Goal: Transaction & Acquisition: Purchase product/service

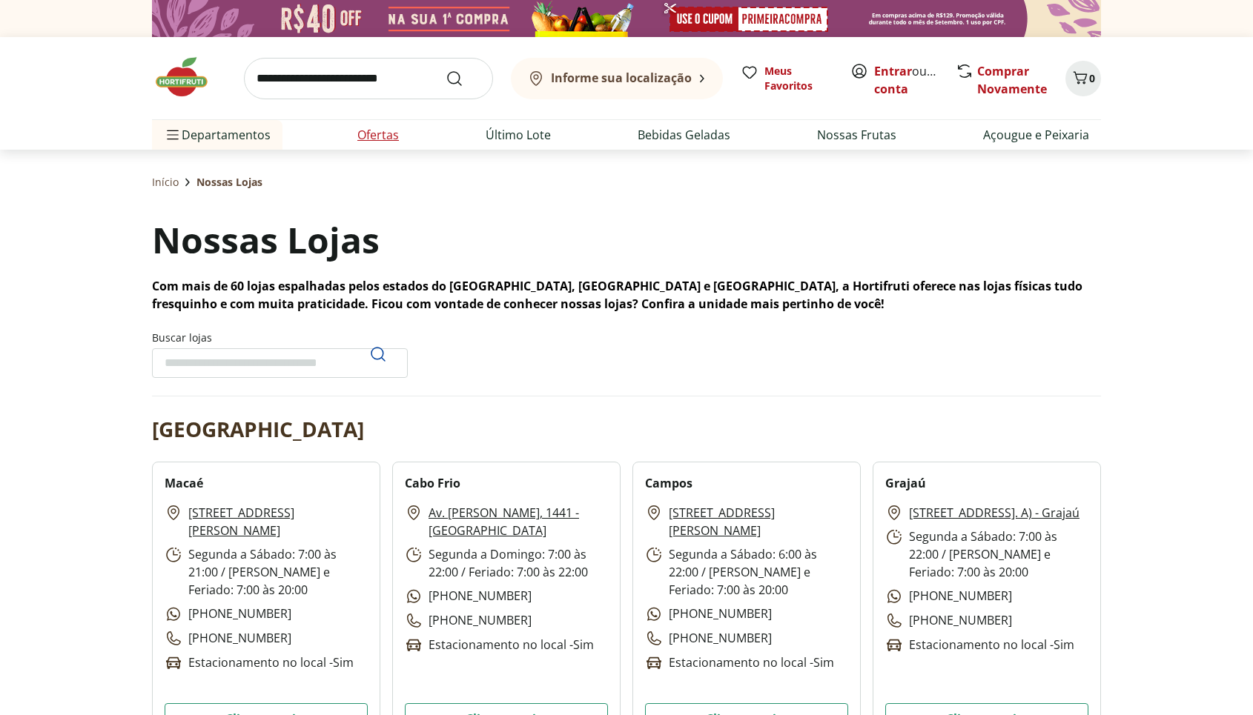
click at [388, 136] on link "Ofertas" at bounding box center [378, 135] width 42 height 18
select select "**********"
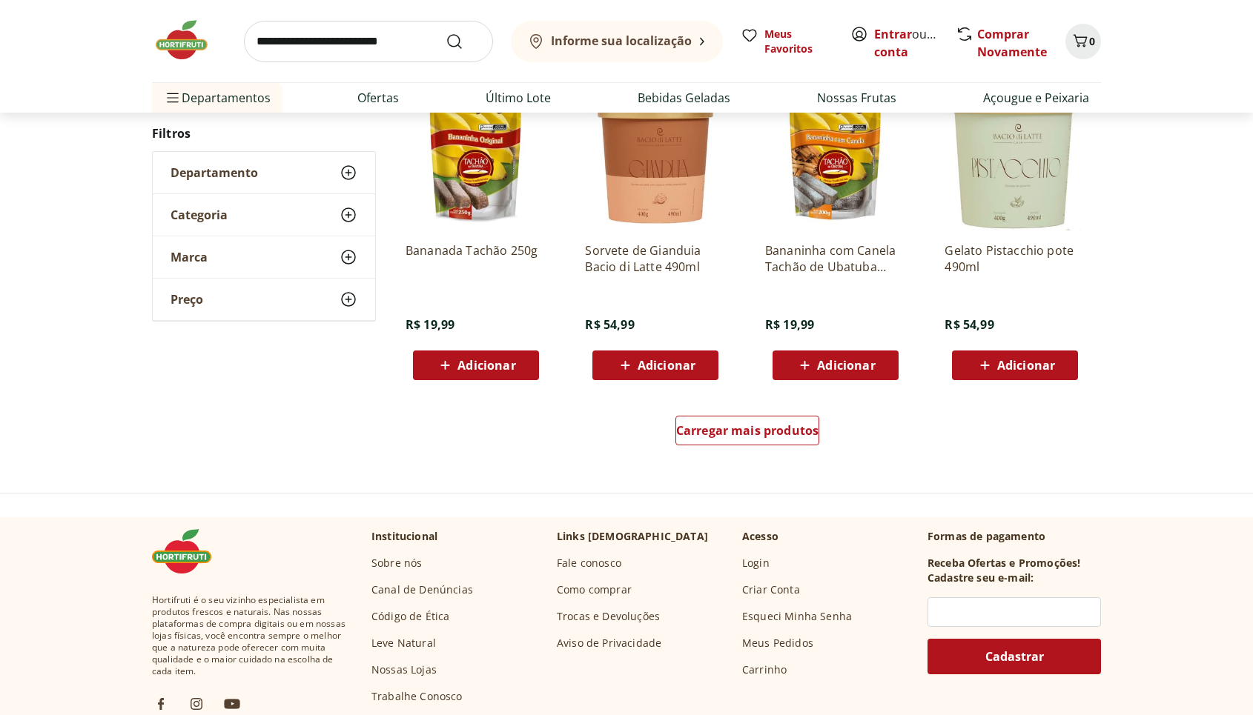
scroll to position [829, 0]
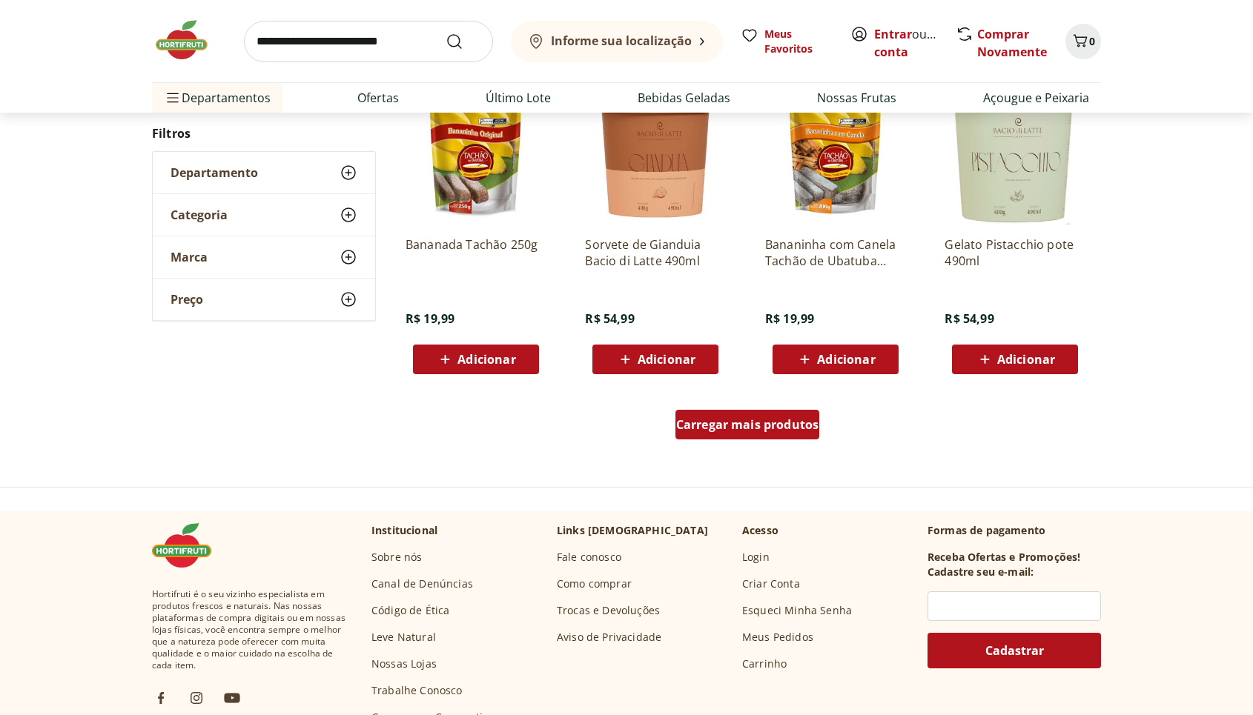
click at [769, 429] on span "Carregar mais produtos" at bounding box center [747, 425] width 143 height 12
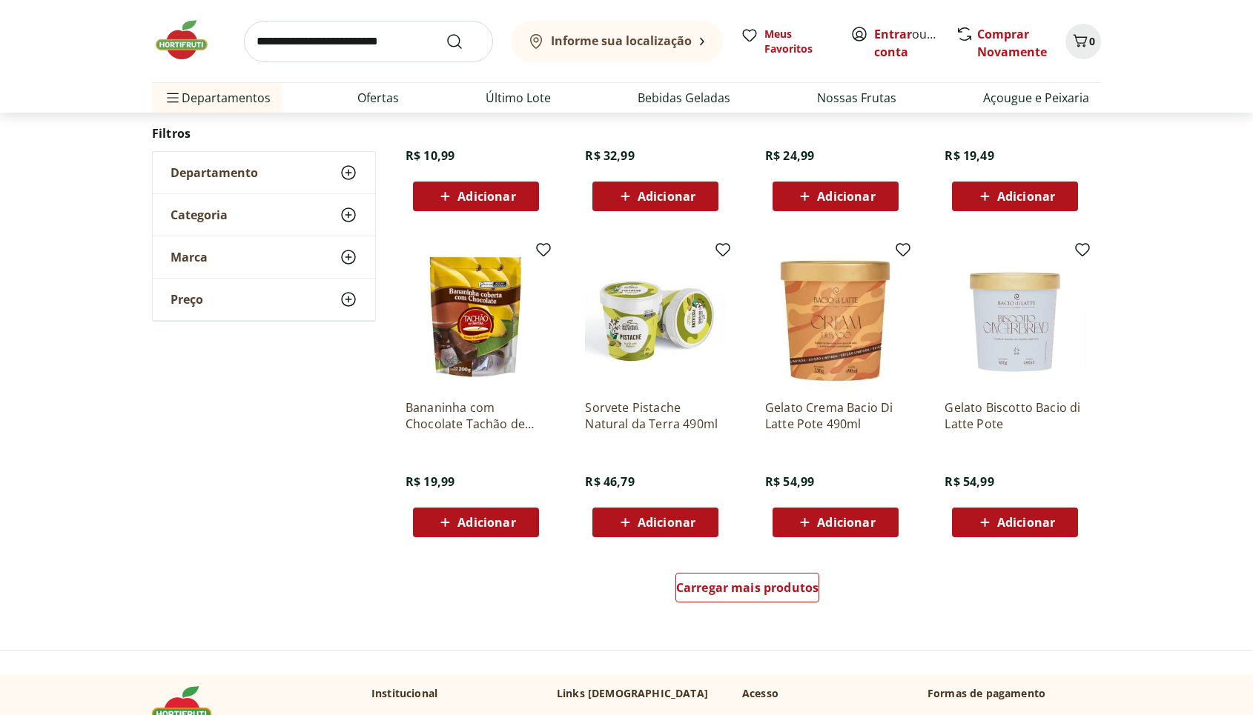
scroll to position [746, 0]
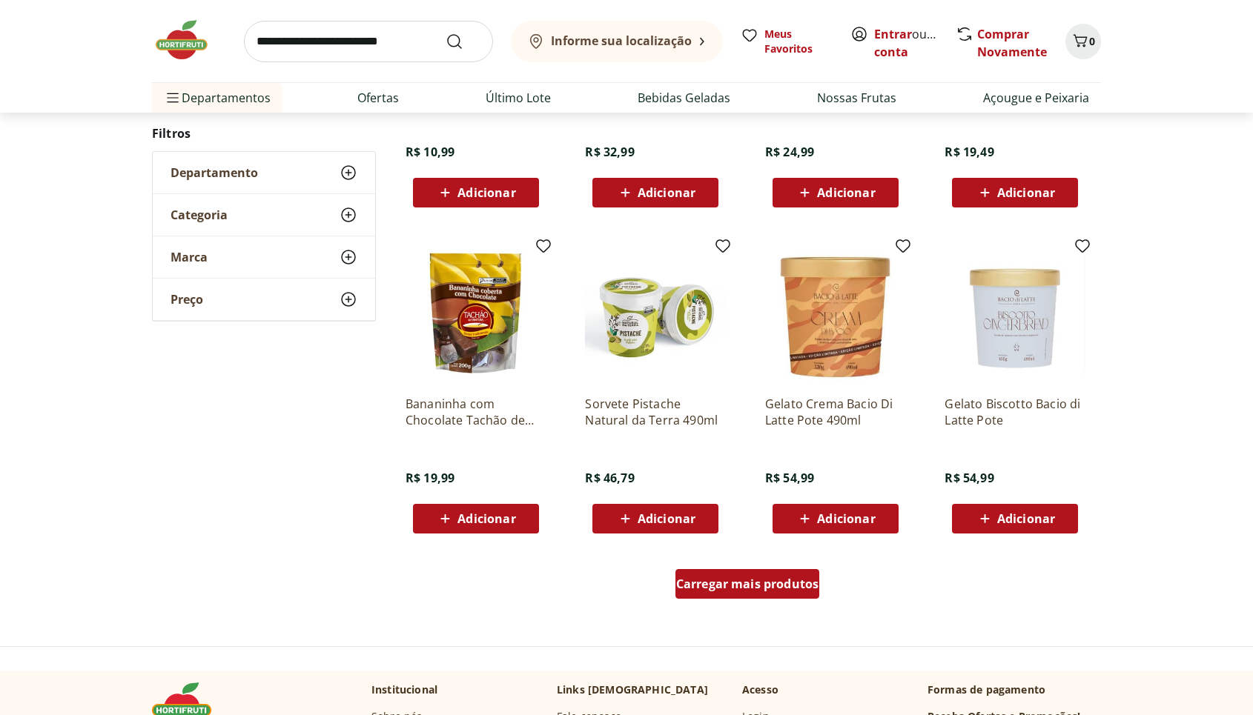
click at [785, 578] on span "Carregar mais produtos" at bounding box center [747, 584] width 143 height 12
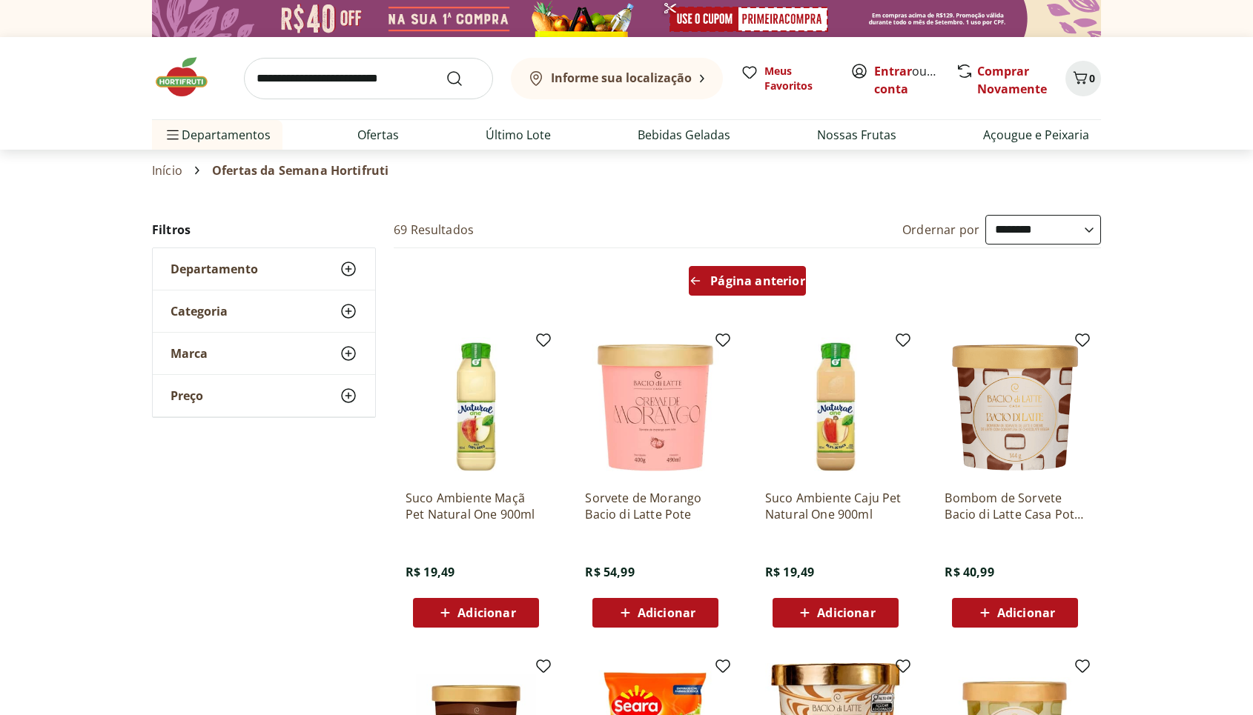
click at [745, 289] on div "Página anterior" at bounding box center [747, 281] width 116 height 30
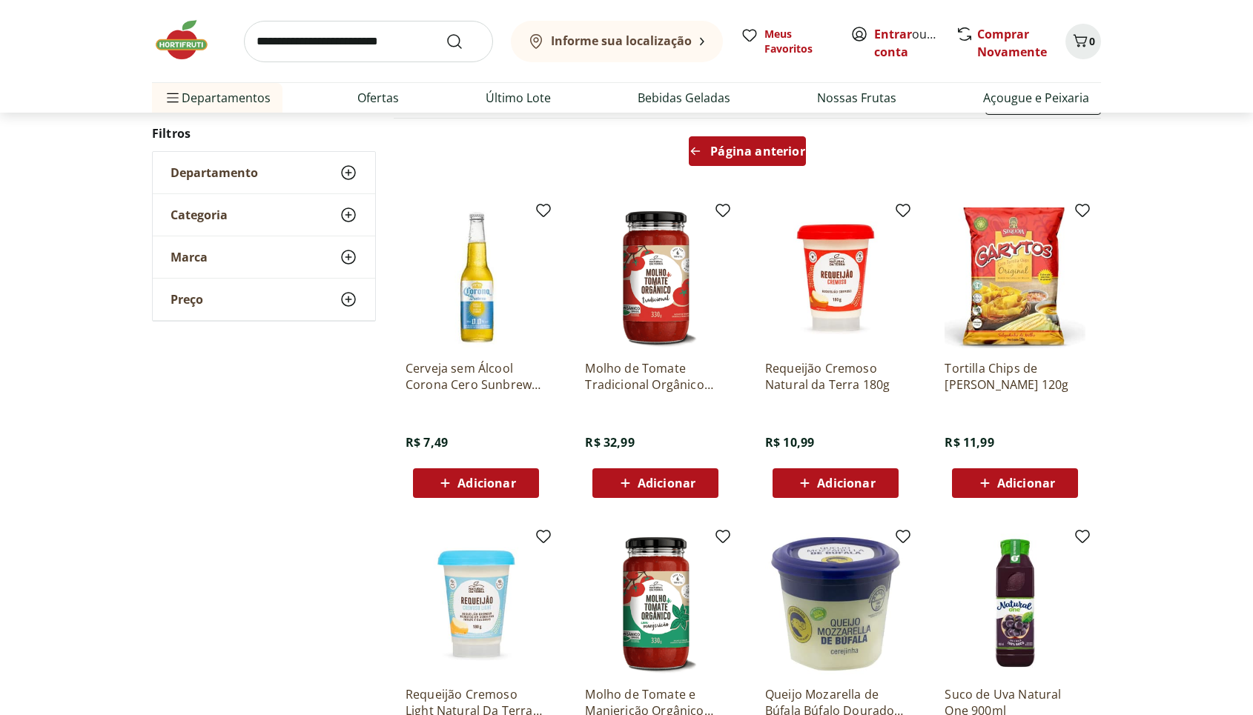
scroll to position [132, 0]
